Goal: Information Seeking & Learning: Learn about a topic

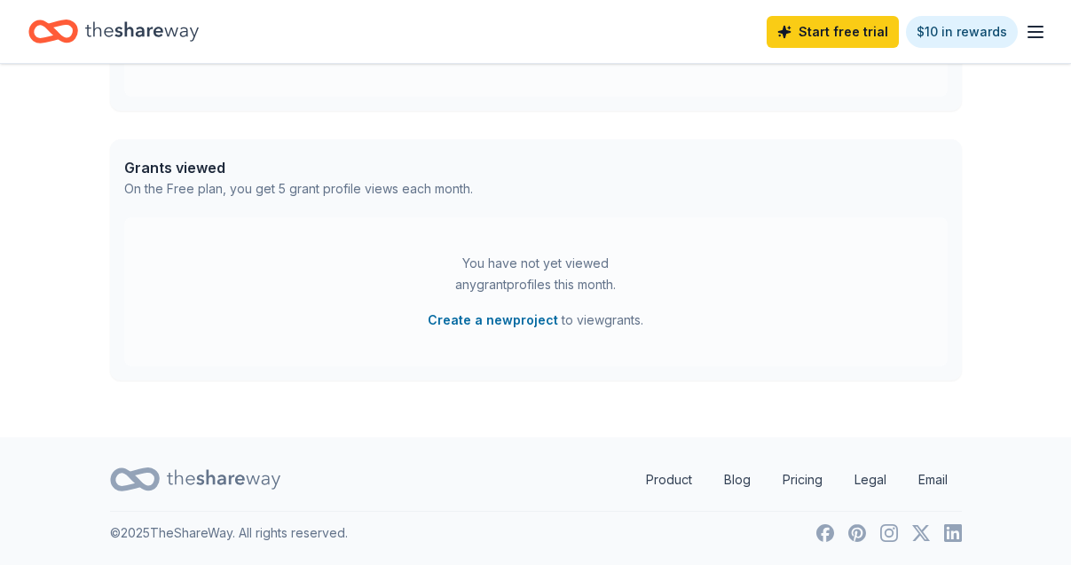
scroll to position [627, 0]
click at [839, 43] on link "Start free trial" at bounding box center [833, 32] width 132 height 32
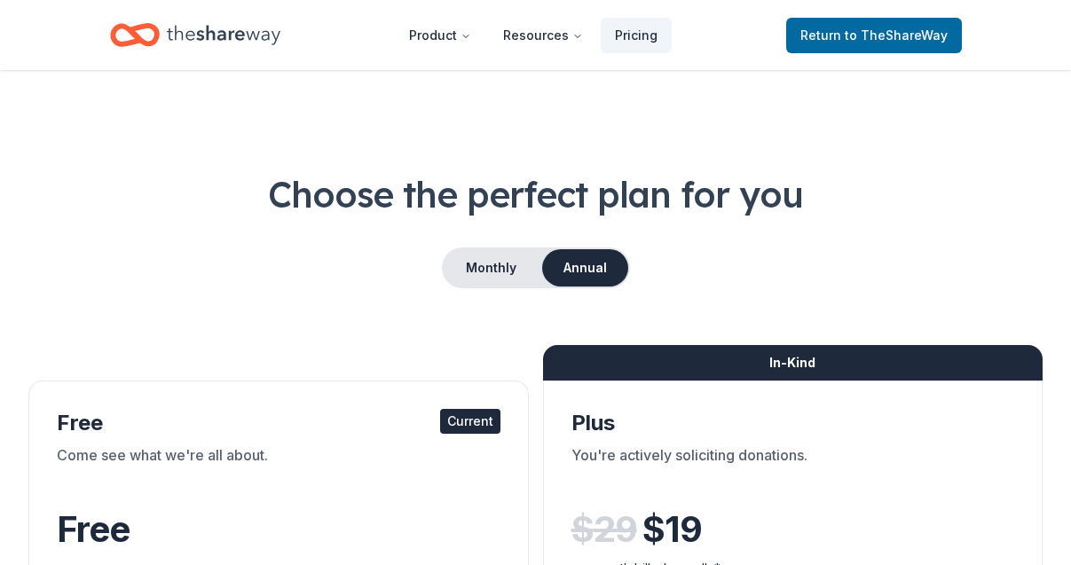
click at [840, 28] on span "Return to TheShareWay" at bounding box center [873, 35] width 147 height 21
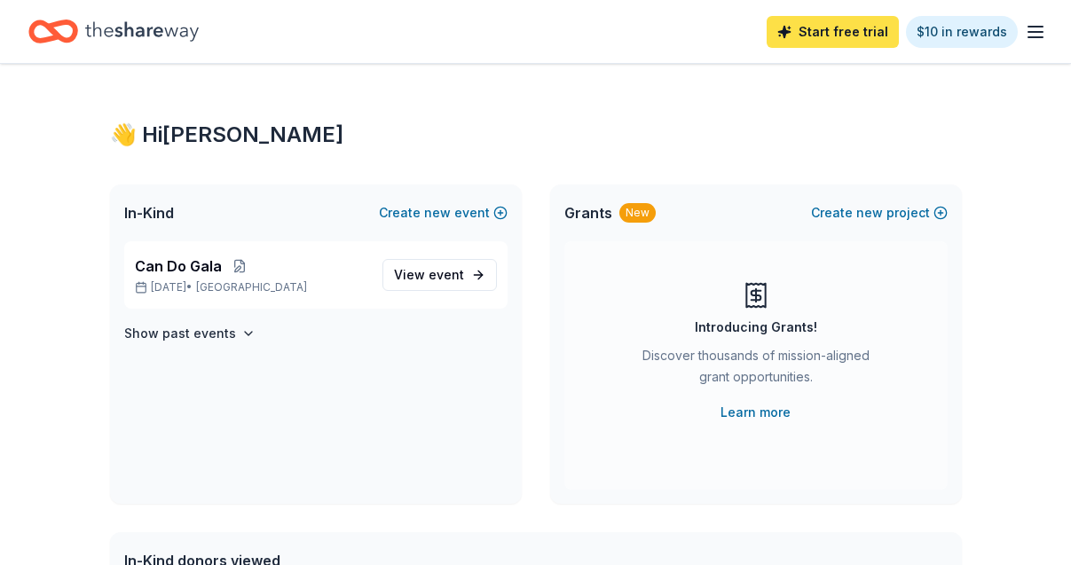
click at [841, 28] on link "Start free trial" at bounding box center [833, 32] width 132 height 32
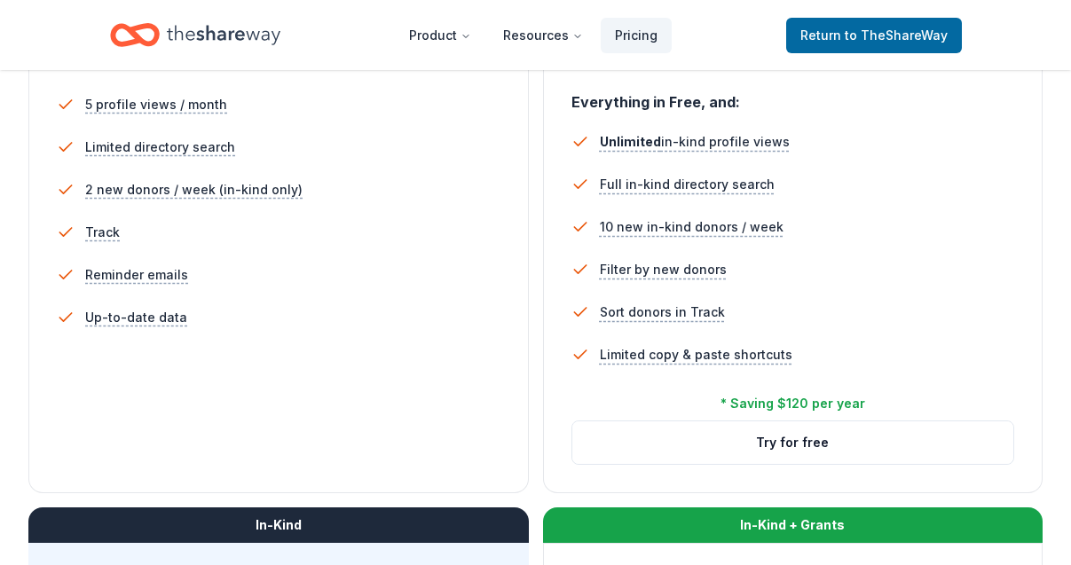
scroll to position [547, 0]
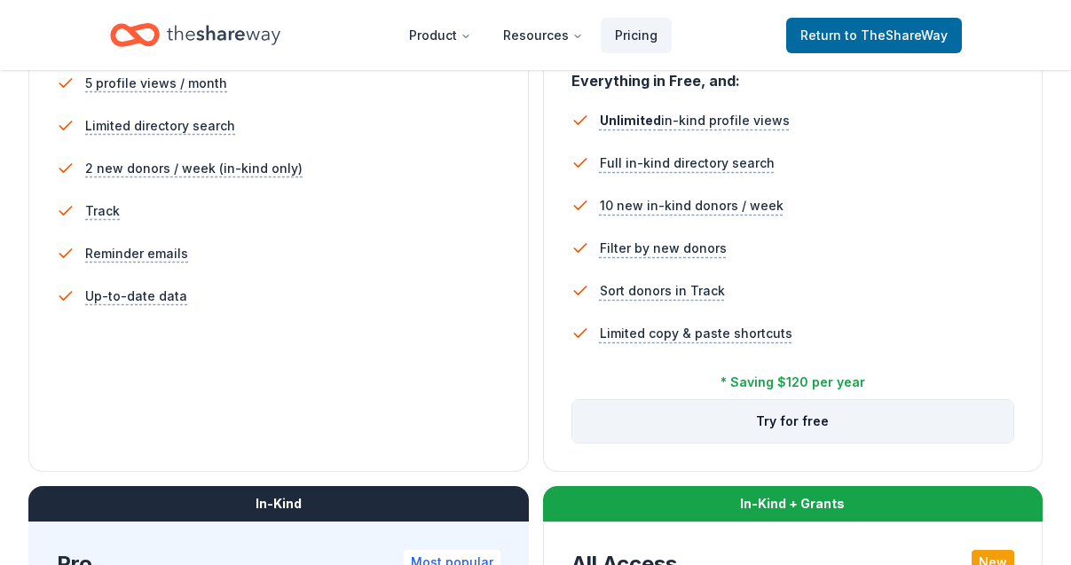
click at [822, 421] on button "Try for free" at bounding box center [793, 421] width 442 height 43
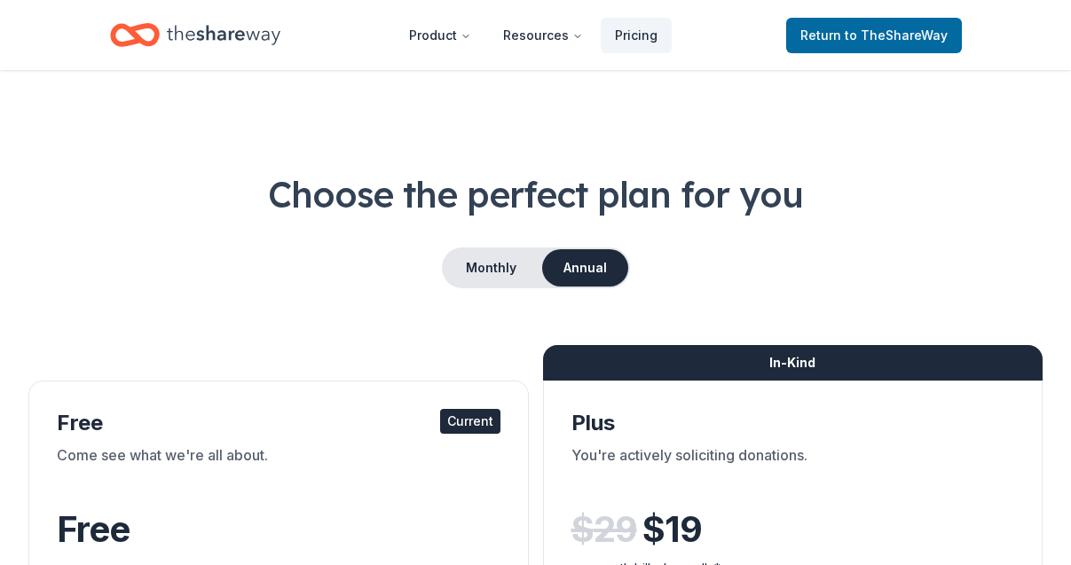
click at [193, 38] on icon "Home" at bounding box center [224, 35] width 114 height 20
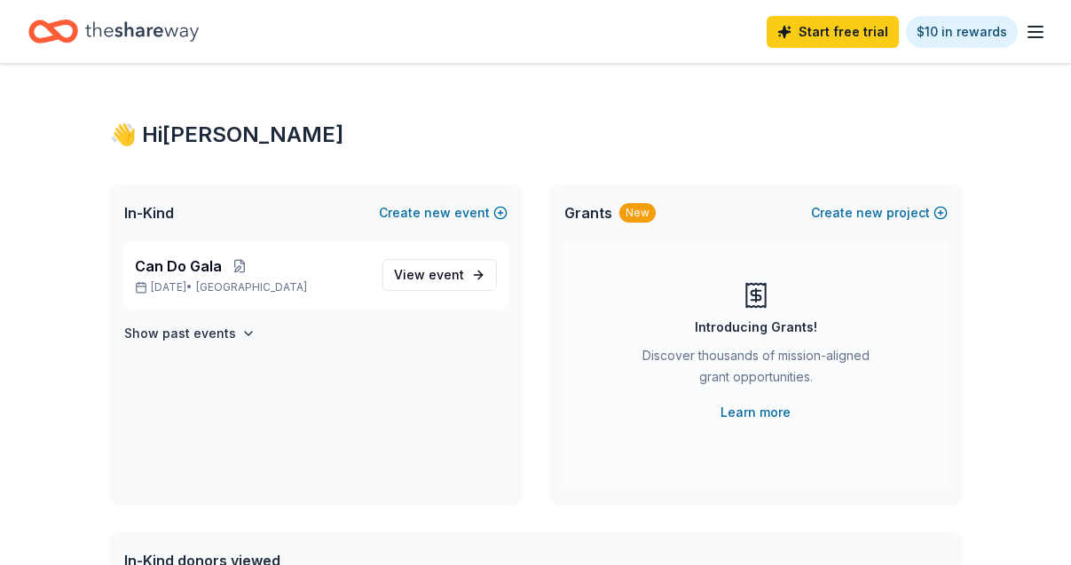
click at [883, 62] on div "Start free trial $10 in rewards" at bounding box center [535, 31] width 1071 height 63
click at [1033, 35] on icon "button" at bounding box center [1035, 31] width 21 height 21
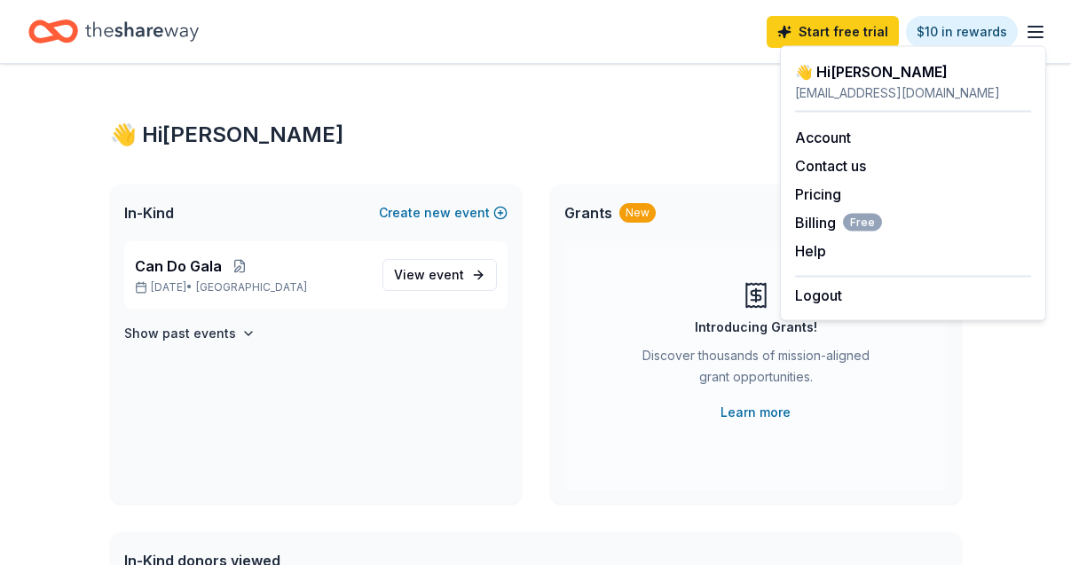
click at [162, 28] on icon "Home" at bounding box center [142, 31] width 114 height 36
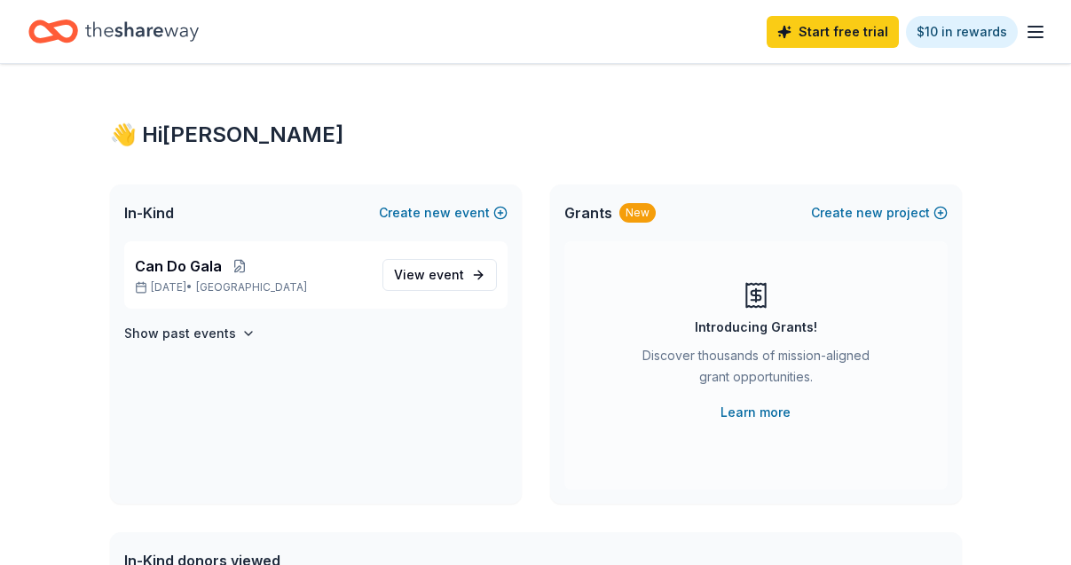
click at [49, 30] on icon "Home" at bounding box center [62, 31] width 28 height 18
click at [137, 30] on icon "Home" at bounding box center [142, 31] width 114 height 36
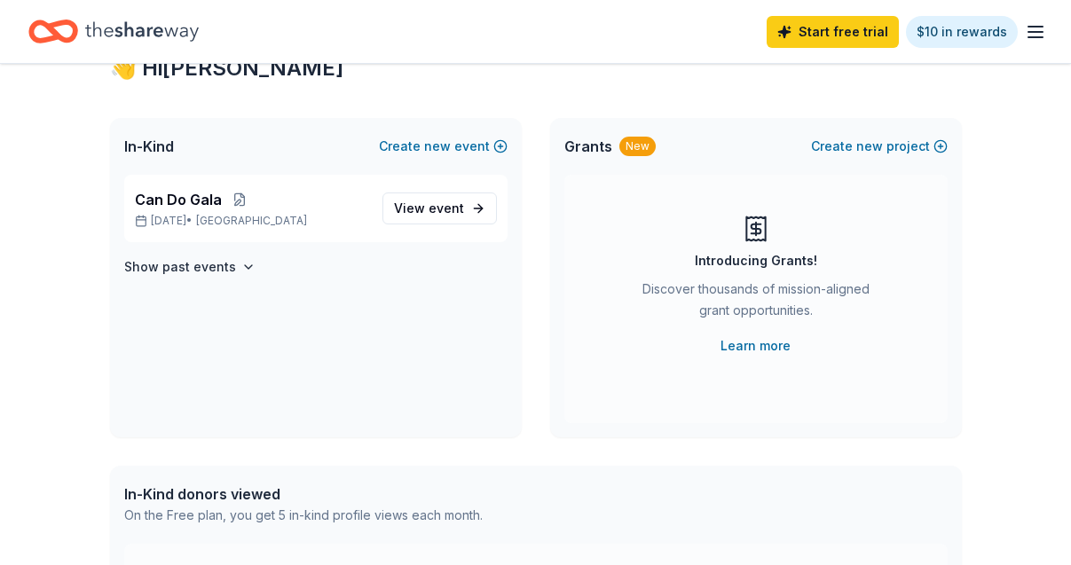
scroll to position [77, 0]
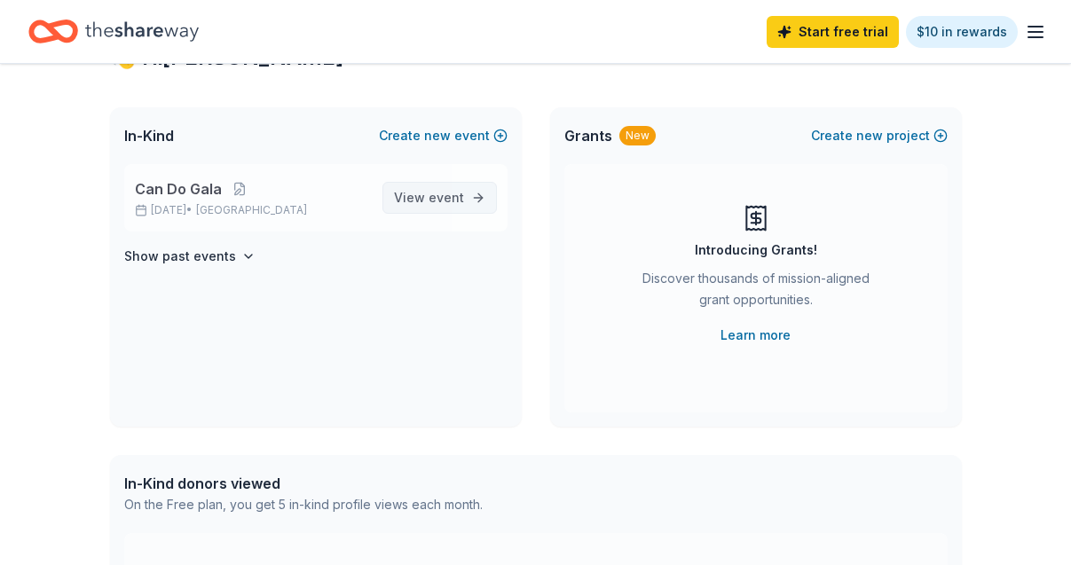
click at [452, 206] on span "View event" at bounding box center [429, 197] width 70 height 21
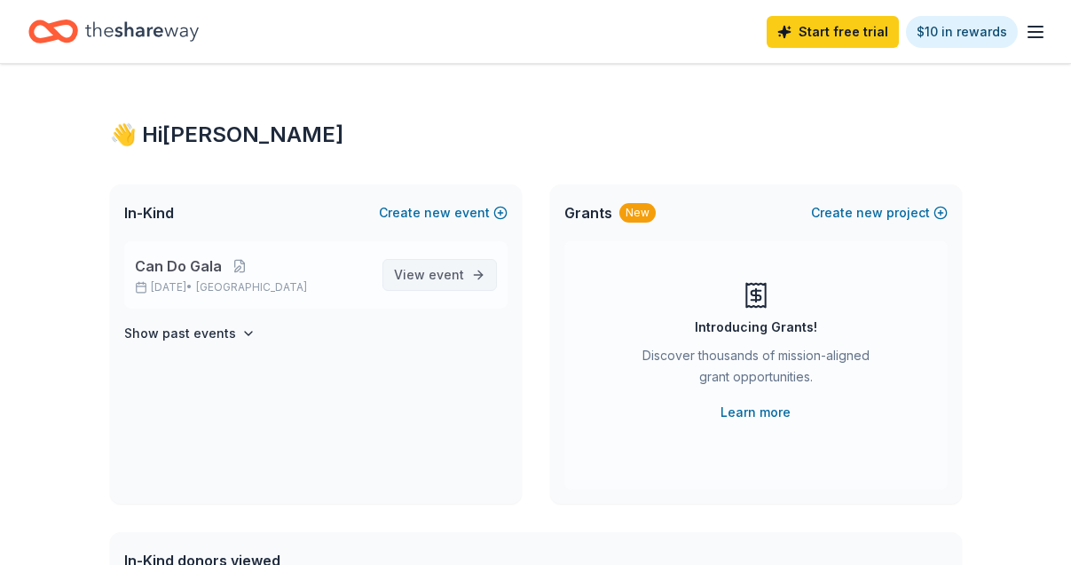
click at [448, 272] on span "event" at bounding box center [446, 274] width 35 height 15
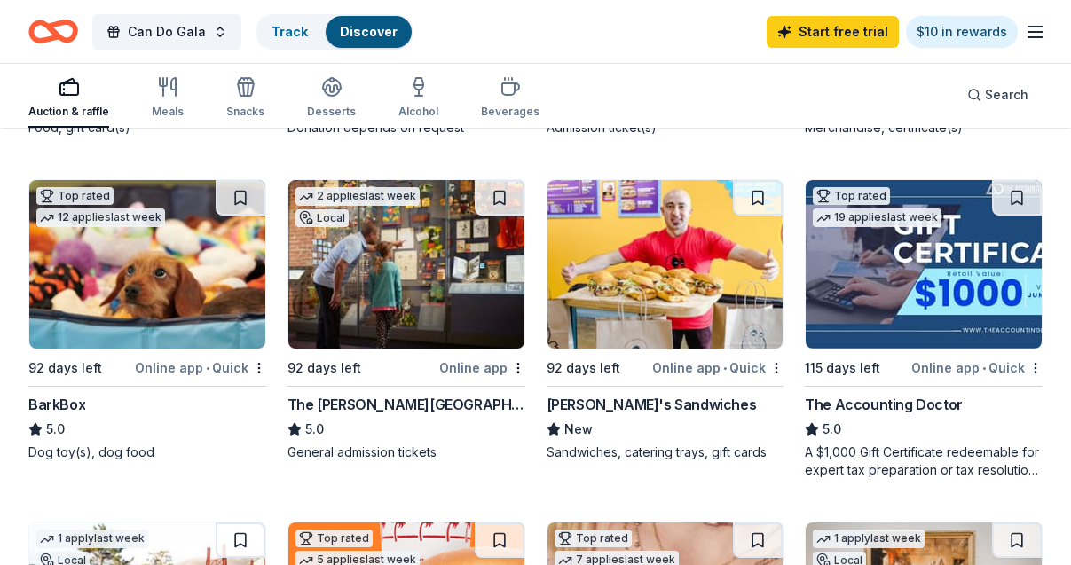
scroll to position [813, 0]
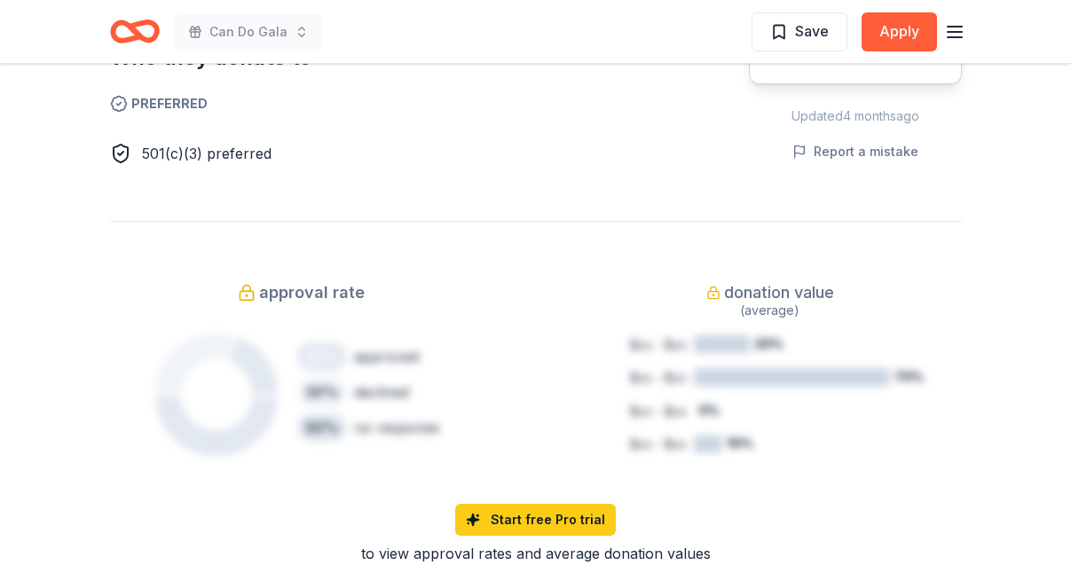
scroll to position [1041, 0]
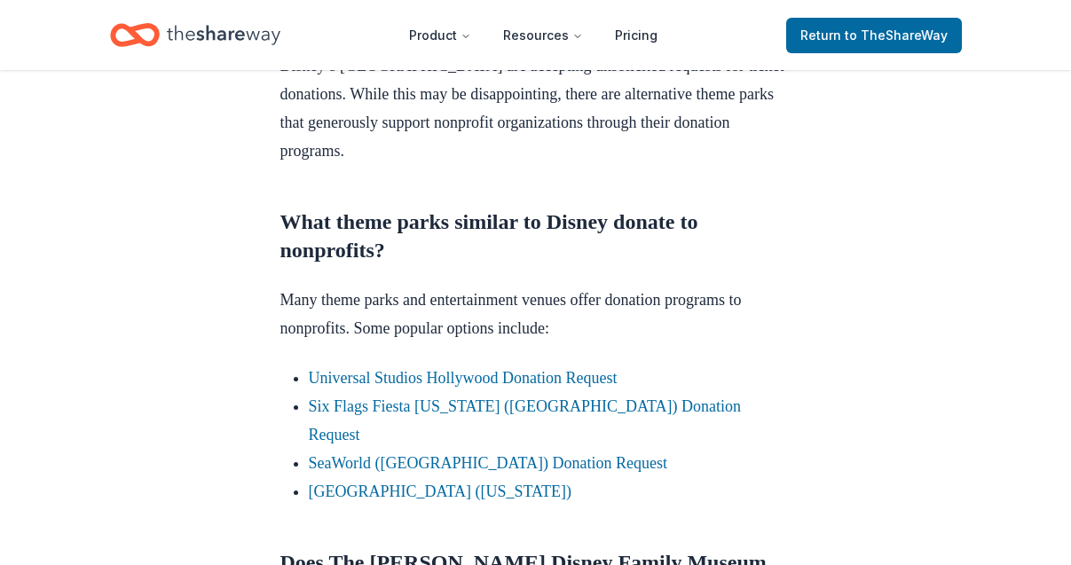
scroll to position [973, 0]
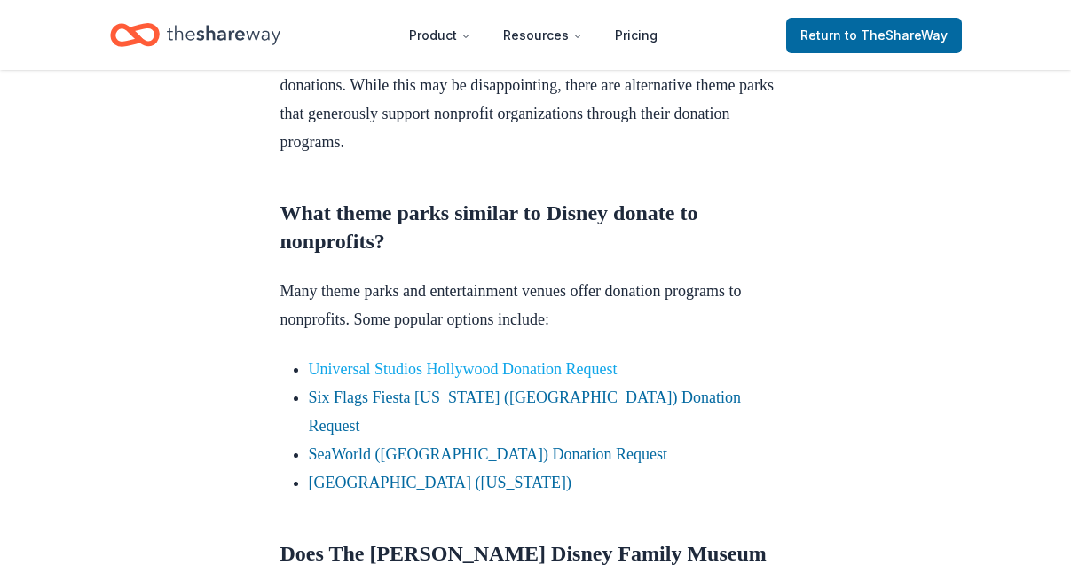
click at [603, 378] on link "Universal Studios Hollywood Donation Request" at bounding box center [463, 369] width 309 height 18
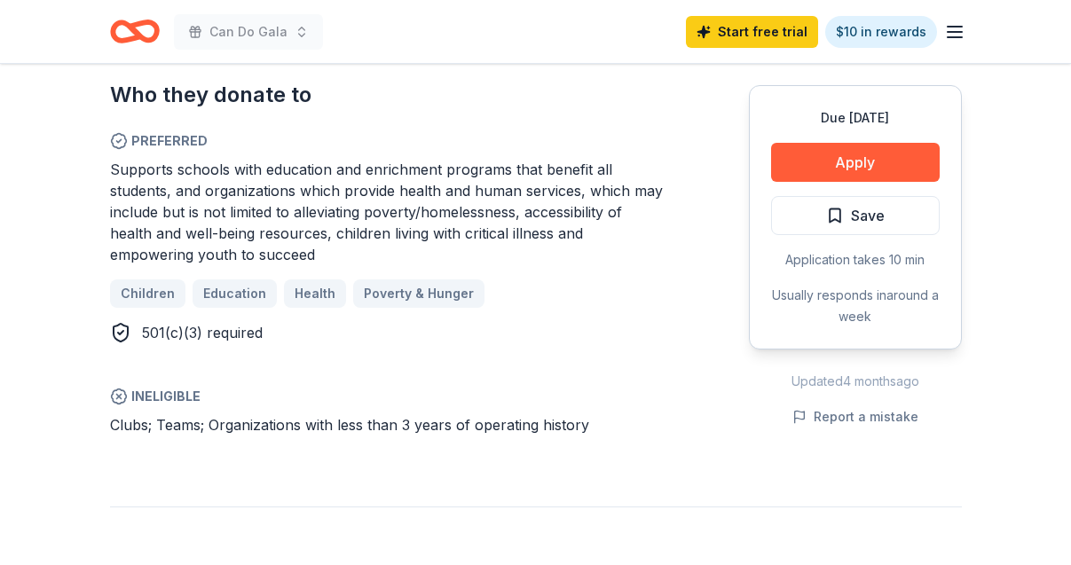
scroll to position [1050, 0]
